Goal: Task Accomplishment & Management: Use online tool/utility

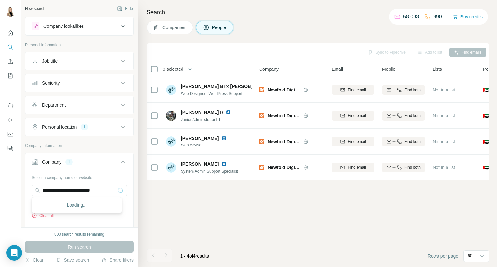
drag, startPoint x: 0, startPoint y: 0, endPoint x: 2, endPoint y: 195, distance: 195.5
click at [2, 195] on div "**********" at bounding box center [248, 133] width 497 height 267
type input "******"
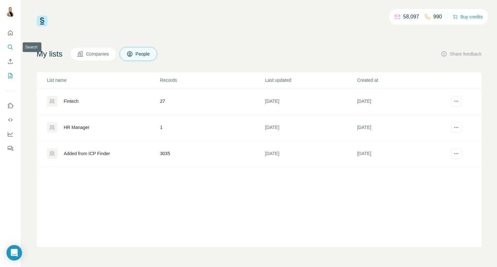
click at [10, 47] on icon "Search" at bounding box center [10, 47] width 6 height 6
click at [11, 47] on icon "Search" at bounding box center [10, 47] width 6 height 6
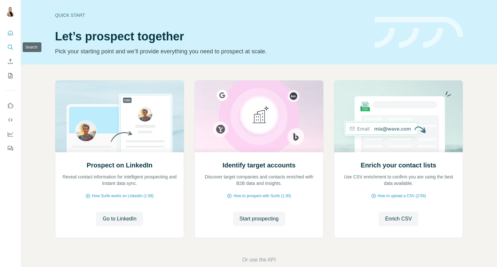
click at [9, 50] on icon "Search" at bounding box center [10, 47] width 6 height 6
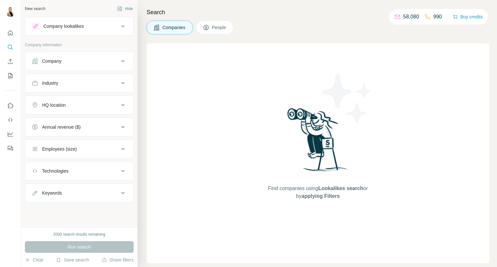
click at [112, 61] on div "Company" at bounding box center [75, 61] width 87 height 6
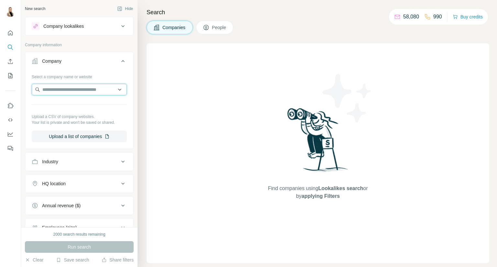
click at [73, 90] on input "text" at bounding box center [79, 90] width 95 height 12
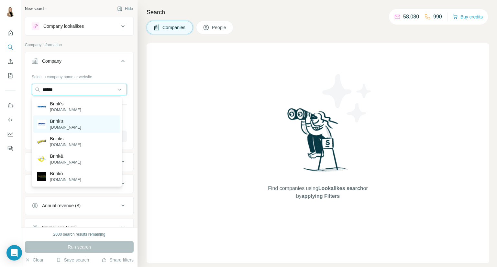
type input "******"
click at [67, 126] on p "brinksglobal.com" at bounding box center [65, 128] width 31 height 6
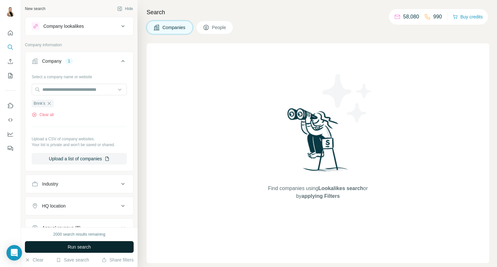
click at [70, 249] on span "Run search" at bounding box center [79, 247] width 23 height 6
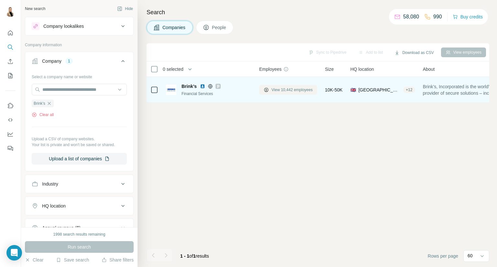
click at [278, 90] on span "View 10,442 employees" at bounding box center [291, 90] width 41 height 6
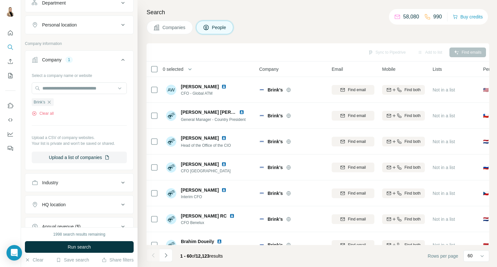
scroll to position [85, 0]
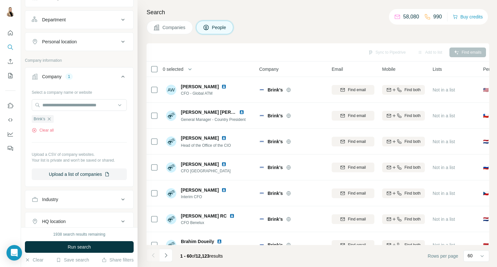
click at [109, 44] on button "Personal location" at bounding box center [79, 42] width 108 height 16
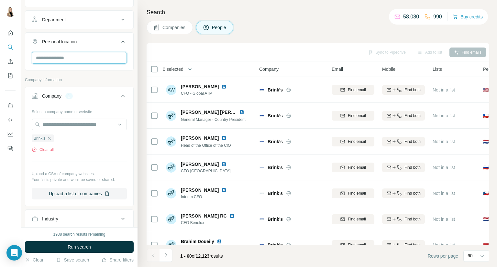
click at [96, 56] on input "text" at bounding box center [79, 58] width 95 height 12
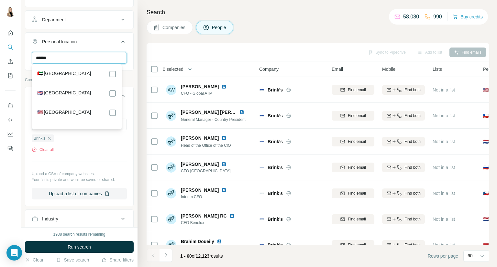
type input "******"
click at [98, 74] on div "🇦🇪 United Arab Emirates" at bounding box center [76, 74] width 79 height 8
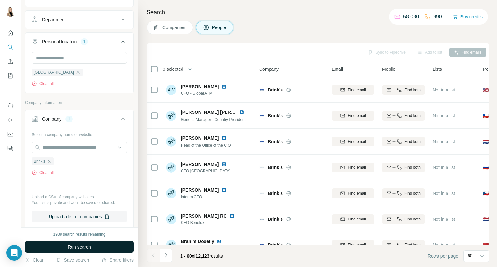
click at [84, 248] on span "Run search" at bounding box center [79, 247] width 23 height 6
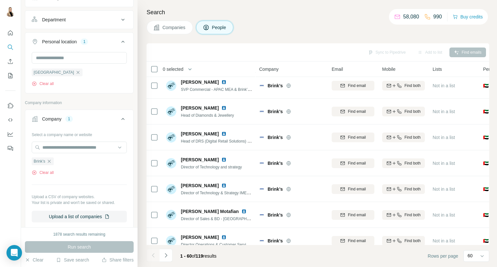
scroll to position [216, 0]
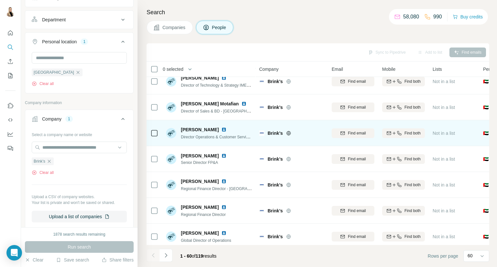
click at [221, 129] on img at bounding box center [223, 129] width 5 height 5
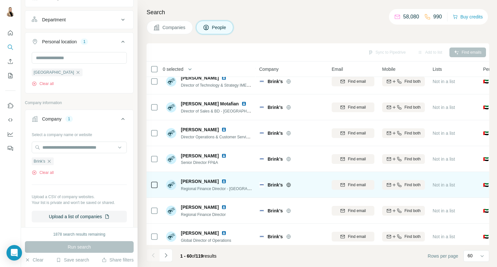
click at [227, 182] on img at bounding box center [223, 181] width 5 height 5
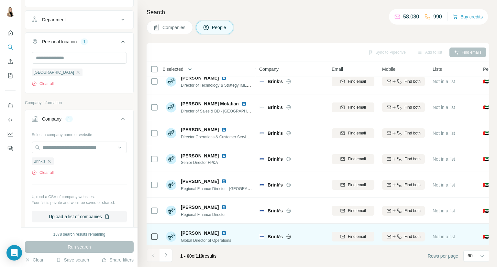
click at [227, 232] on img at bounding box center [223, 233] width 5 height 5
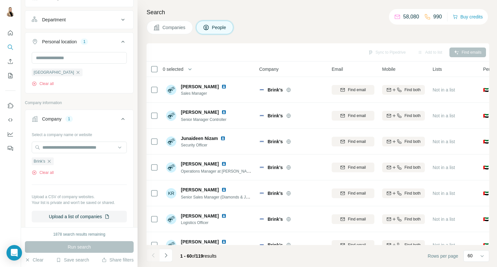
scroll to position [755, 0]
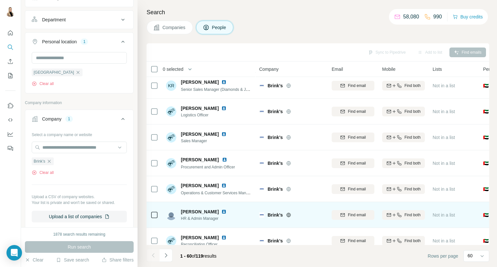
click at [222, 212] on img at bounding box center [223, 211] width 5 height 5
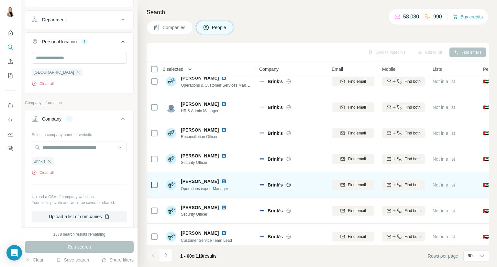
scroll to position [971, 0]
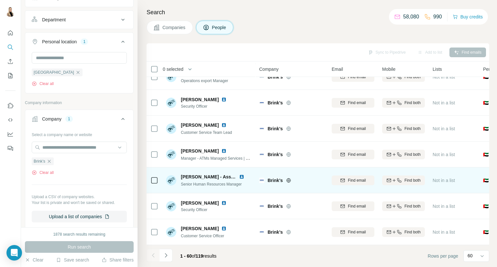
click at [243, 176] on img at bounding box center [241, 176] width 5 height 5
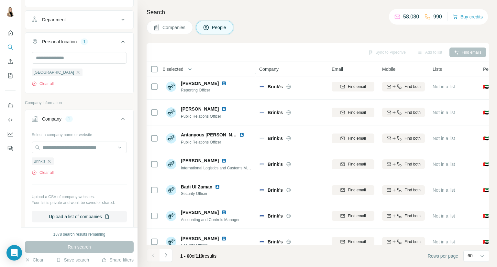
scroll to position [0, 0]
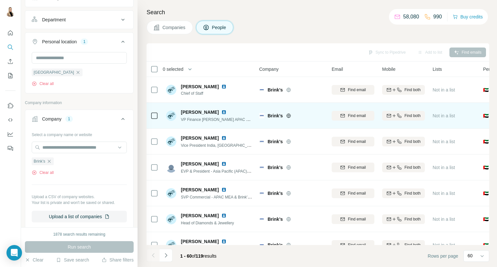
click at [225, 112] on img at bounding box center [223, 112] width 5 height 5
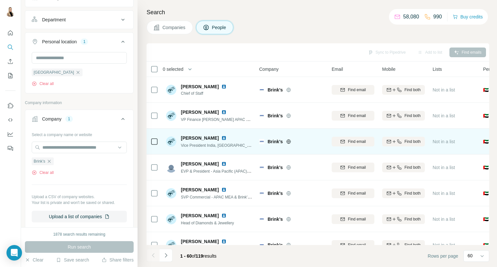
click at [221, 137] on img at bounding box center [223, 138] width 5 height 5
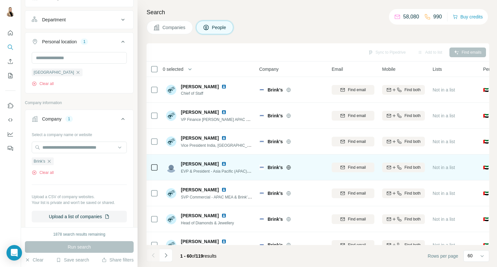
click at [221, 164] on img at bounding box center [223, 163] width 5 height 5
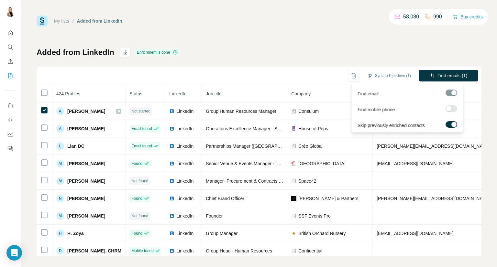
click at [450, 107] on div at bounding box center [448, 108] width 5 height 5
click at [434, 76] on span "Find emails & mobiles (1)" at bounding box center [441, 75] width 51 height 6
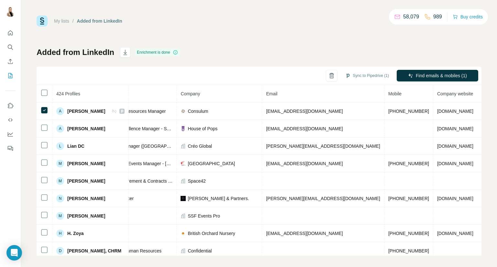
scroll to position [0, 124]
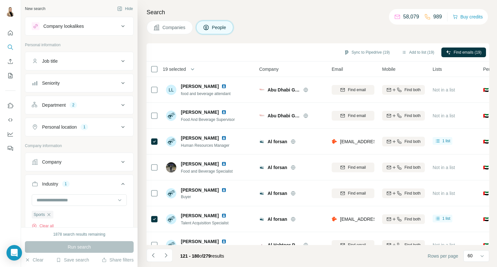
scroll to position [1388, 0]
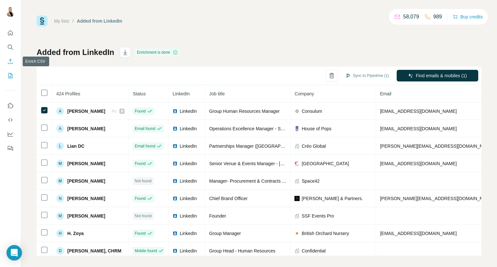
scroll to position [0, 124]
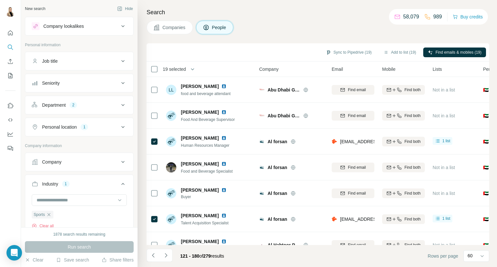
scroll to position [1388, 0]
